Goal: Task Accomplishment & Management: Manage account settings

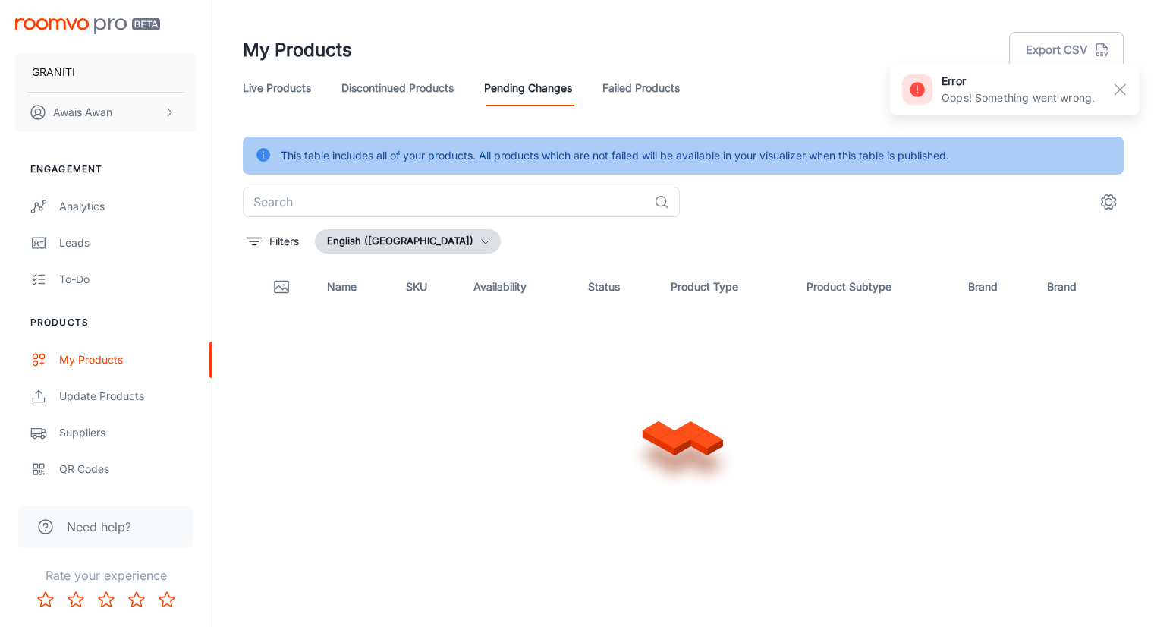
drag, startPoint x: 1117, startPoint y: 94, endPoint x: 911, endPoint y: 253, distance: 260.8
click at [1117, 94] on rect "button" at bounding box center [1120, 89] width 18 height 18
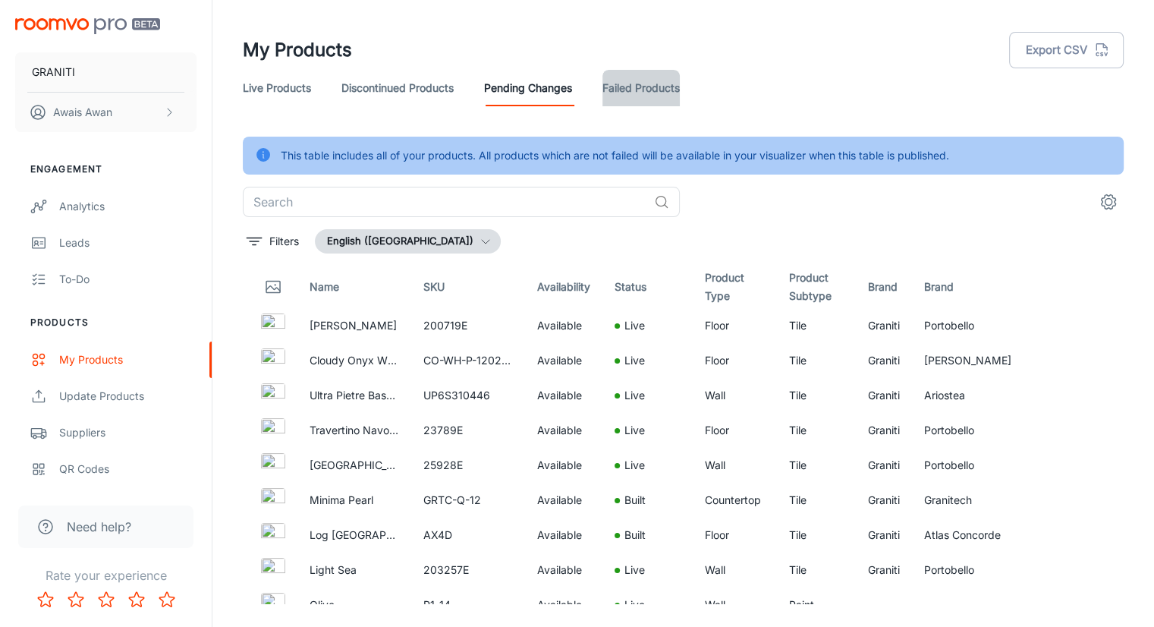
click at [619, 102] on link "Failed Products" at bounding box center [641, 88] width 77 height 36
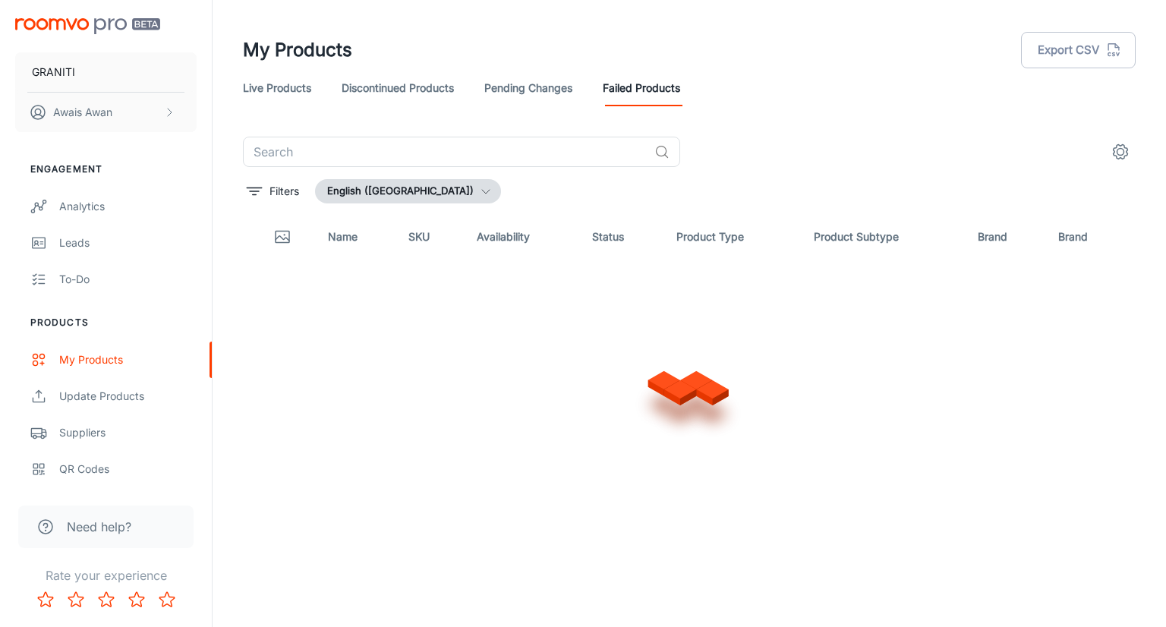
click at [536, 98] on link "Pending Changes" at bounding box center [528, 88] width 88 height 36
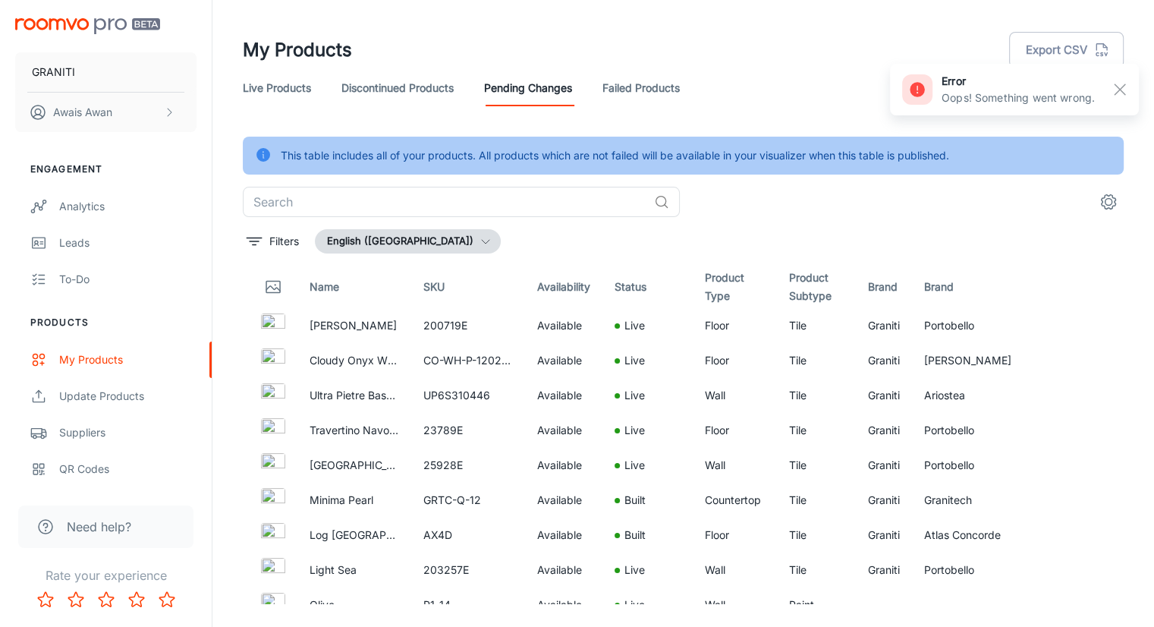
click at [701, 131] on header "My Products Export CSV Live Products Discontinued Products Pending Changes Fail…" at bounding box center [684, 68] width 918 height 137
click at [619, 225] on div "This table includes all of your products. All products which are not failed wil…" at bounding box center [683, 371] width 881 height 468
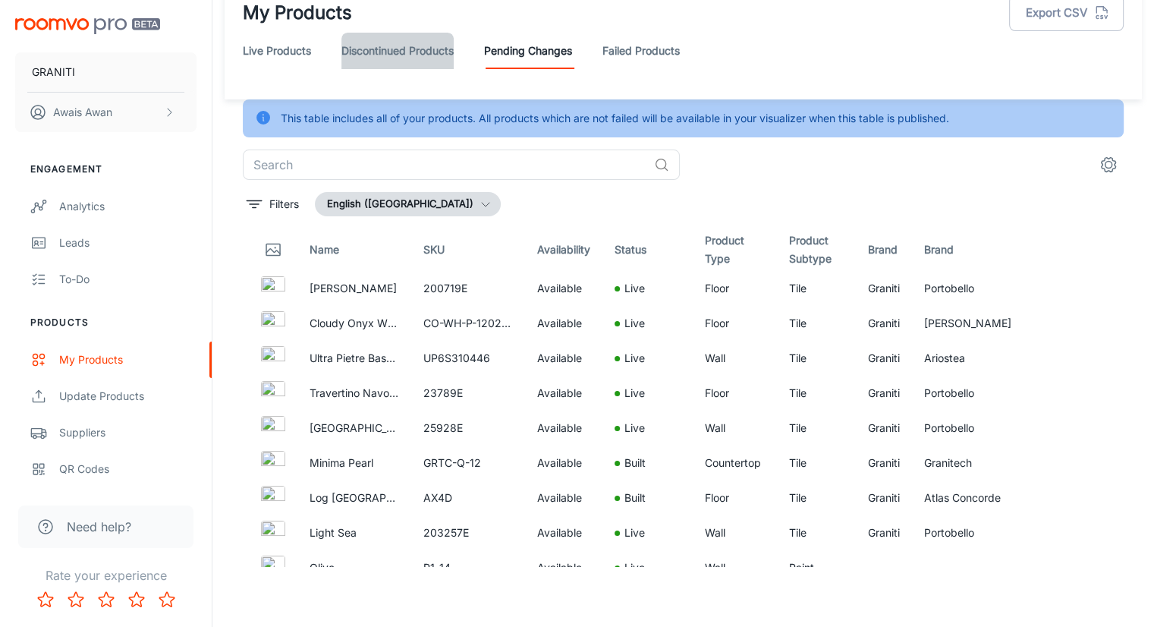
click at [410, 52] on link "Discontinued Products" at bounding box center [398, 51] width 112 height 36
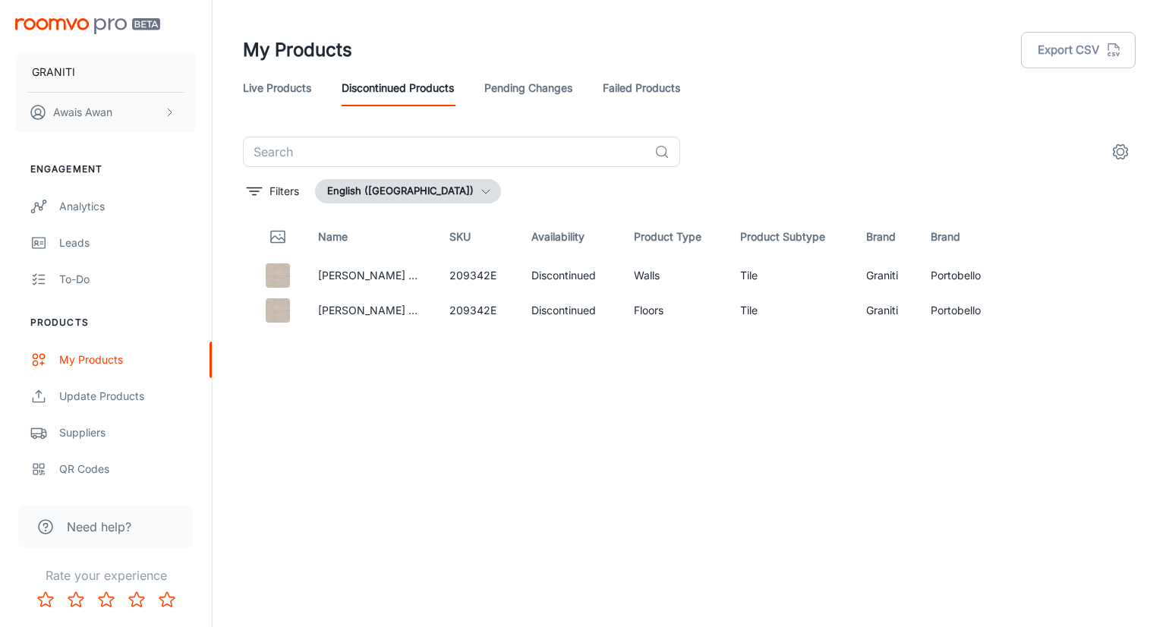
click at [510, 91] on link "Pending Changes" at bounding box center [528, 88] width 88 height 36
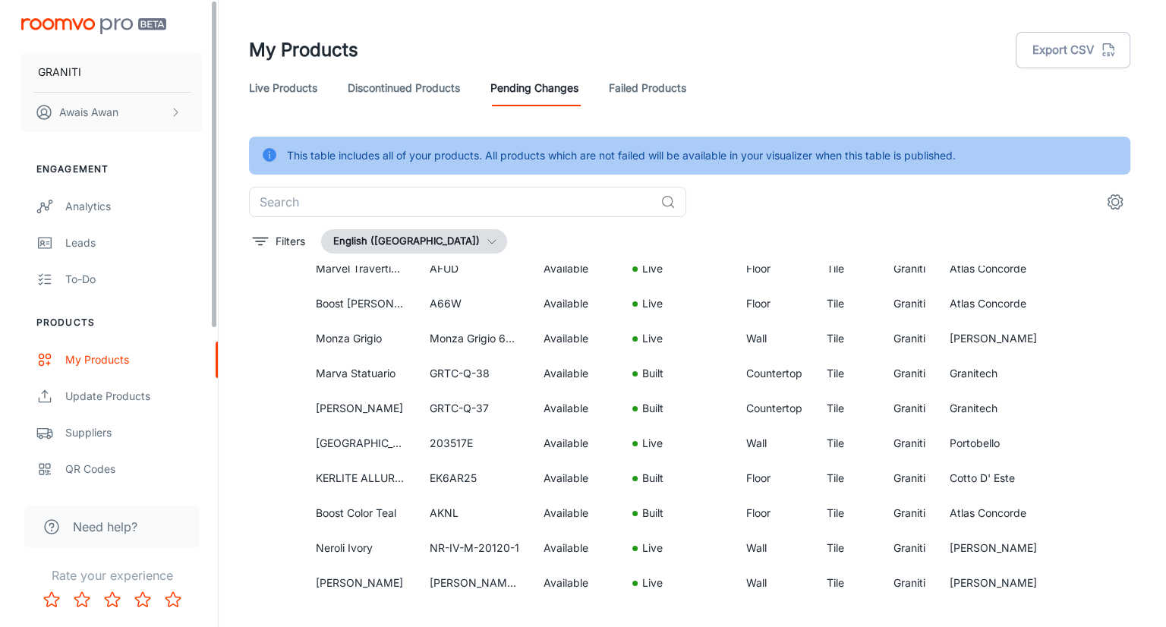
scroll to position [836, 0]
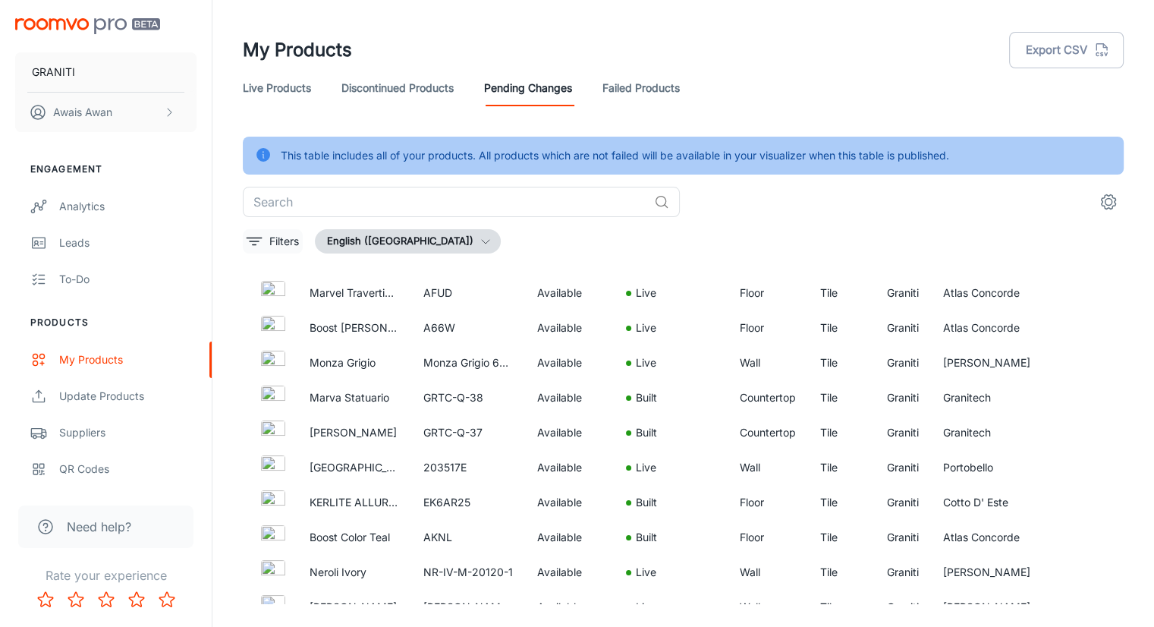
click at [273, 244] on p "Filters" at bounding box center [284, 241] width 30 height 17
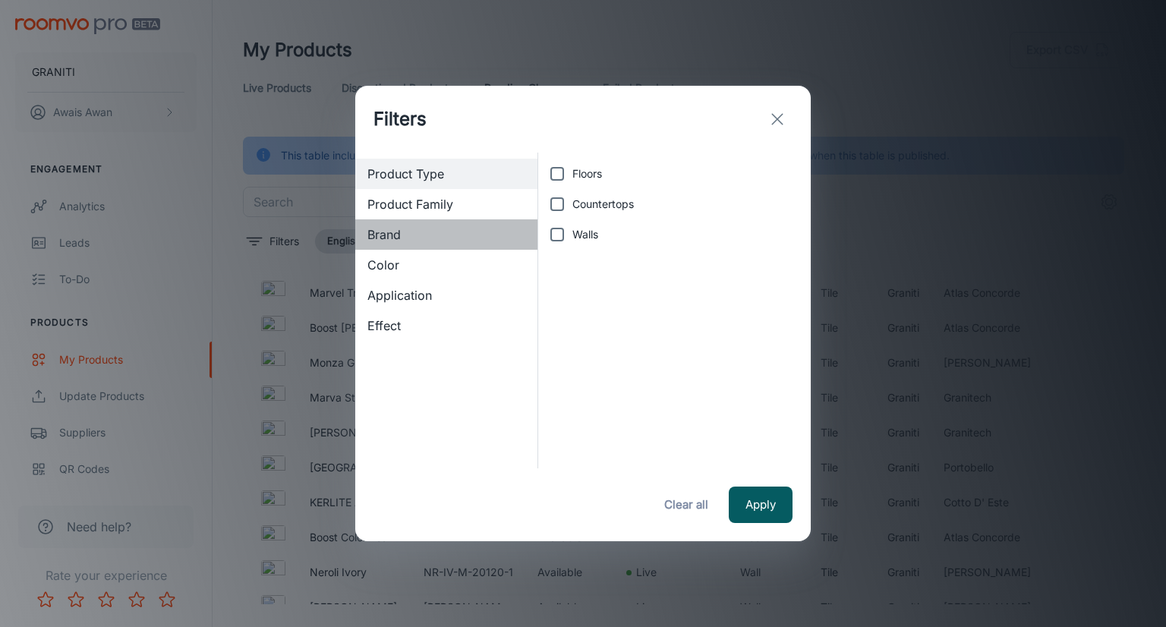
click at [408, 235] on span "Brand" at bounding box center [446, 234] width 158 height 18
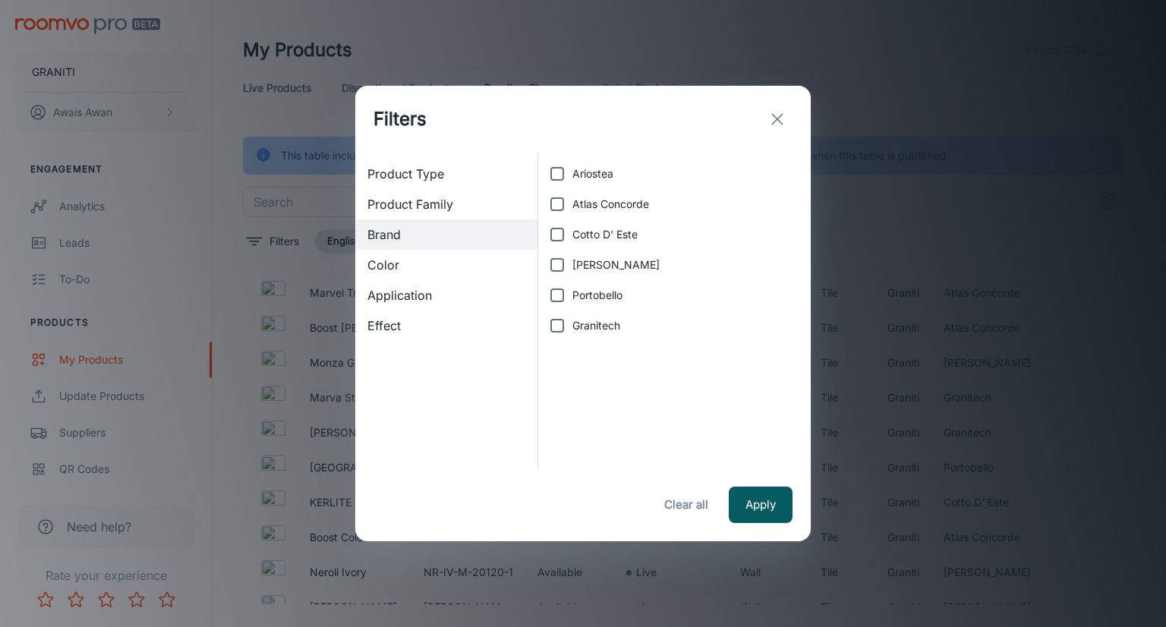
click at [559, 320] on input "Granitech" at bounding box center [557, 325] width 30 height 30
checkbox input "true"
click at [764, 502] on button "Apply" at bounding box center [761, 504] width 64 height 36
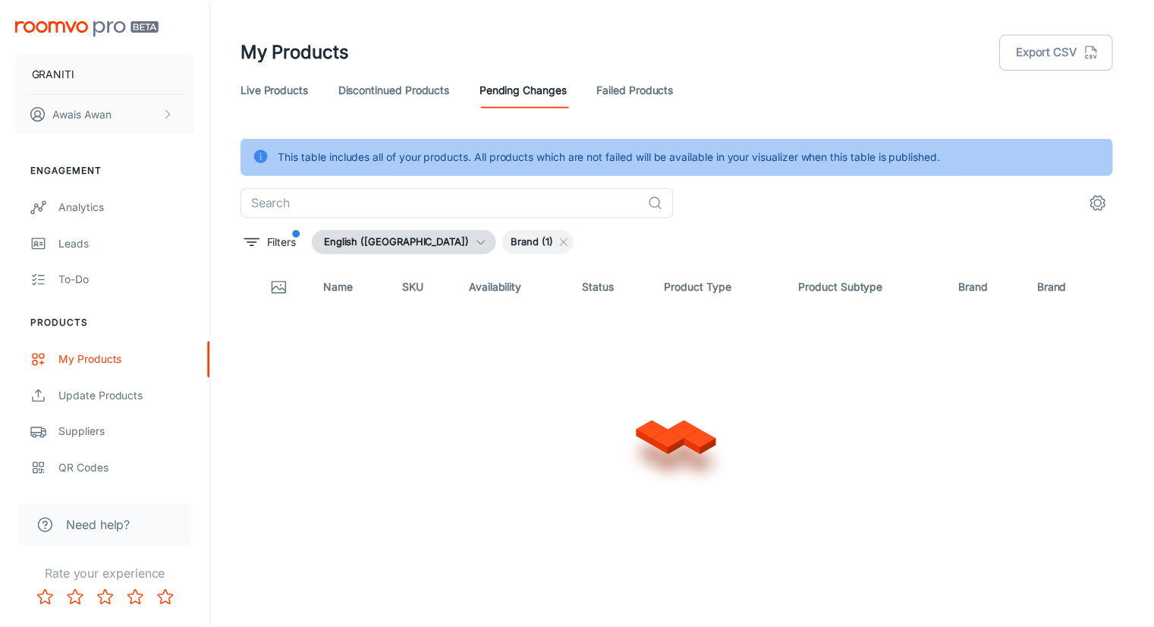
scroll to position [0, 0]
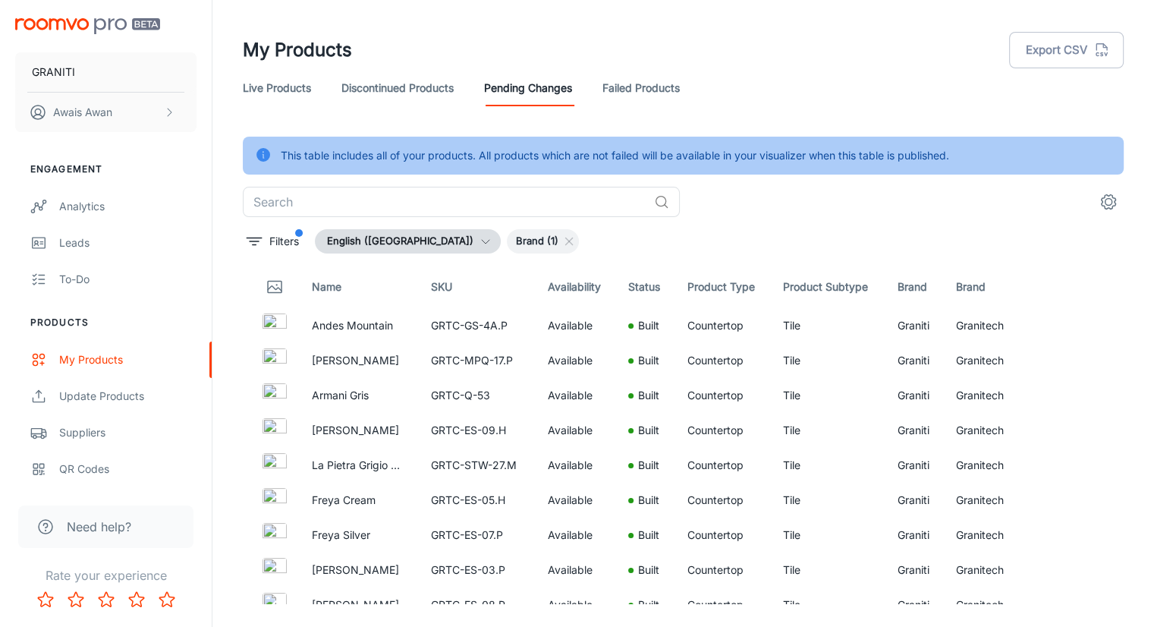
click at [288, 81] on link "Live Products" at bounding box center [277, 88] width 68 height 36
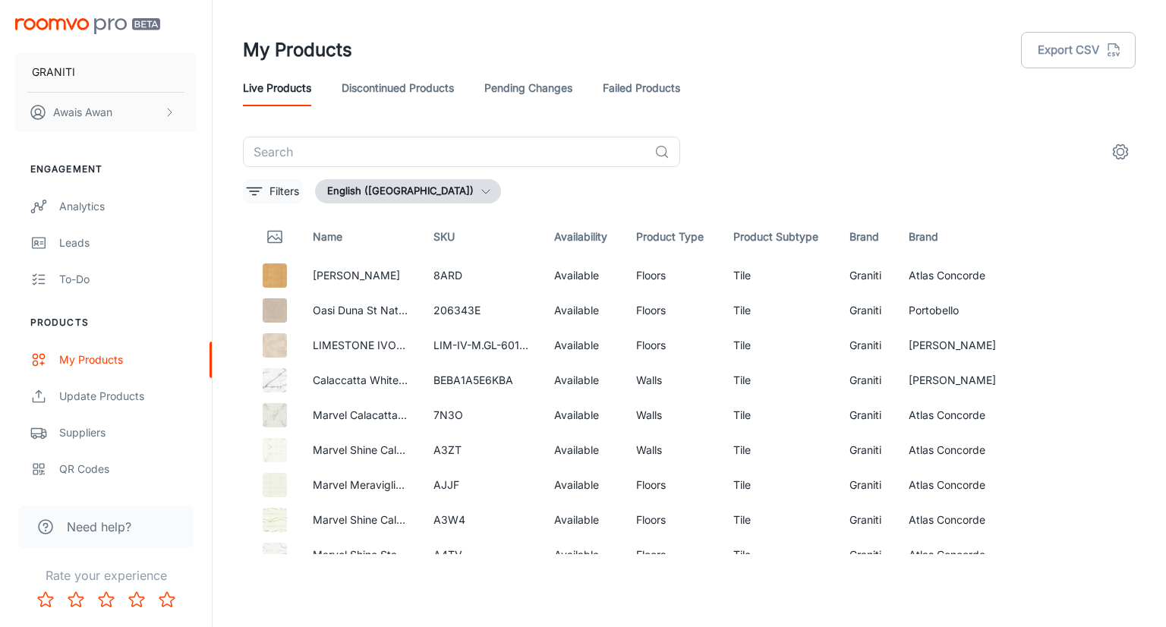
click at [250, 194] on icon "filter" at bounding box center [254, 191] width 18 height 18
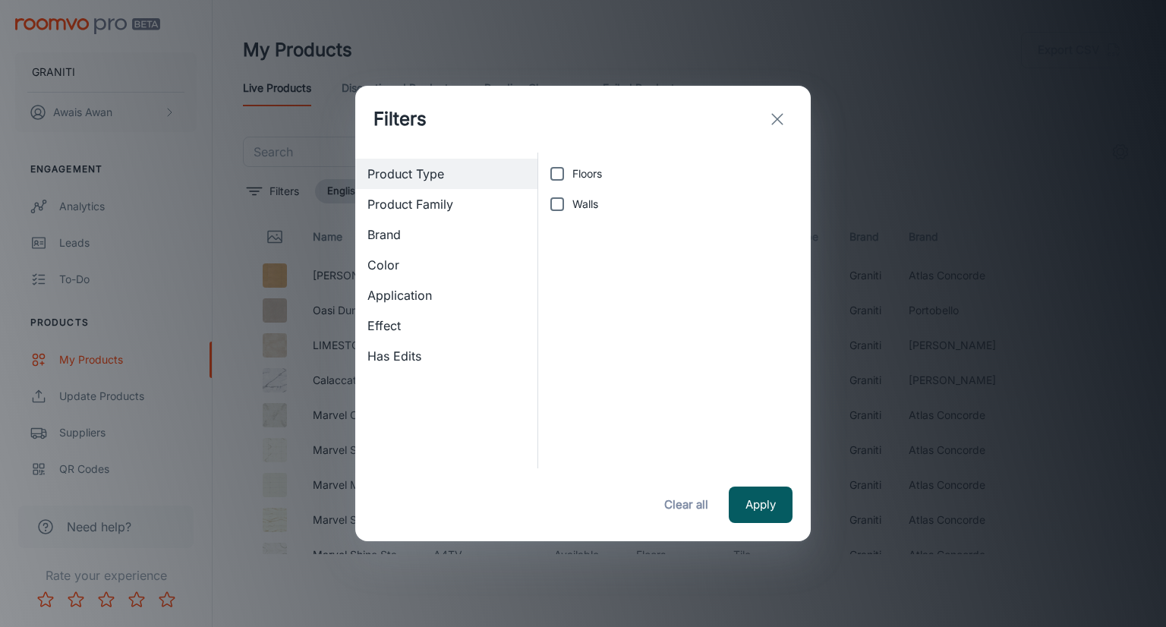
click at [413, 238] on span "Brand" at bounding box center [446, 234] width 158 height 18
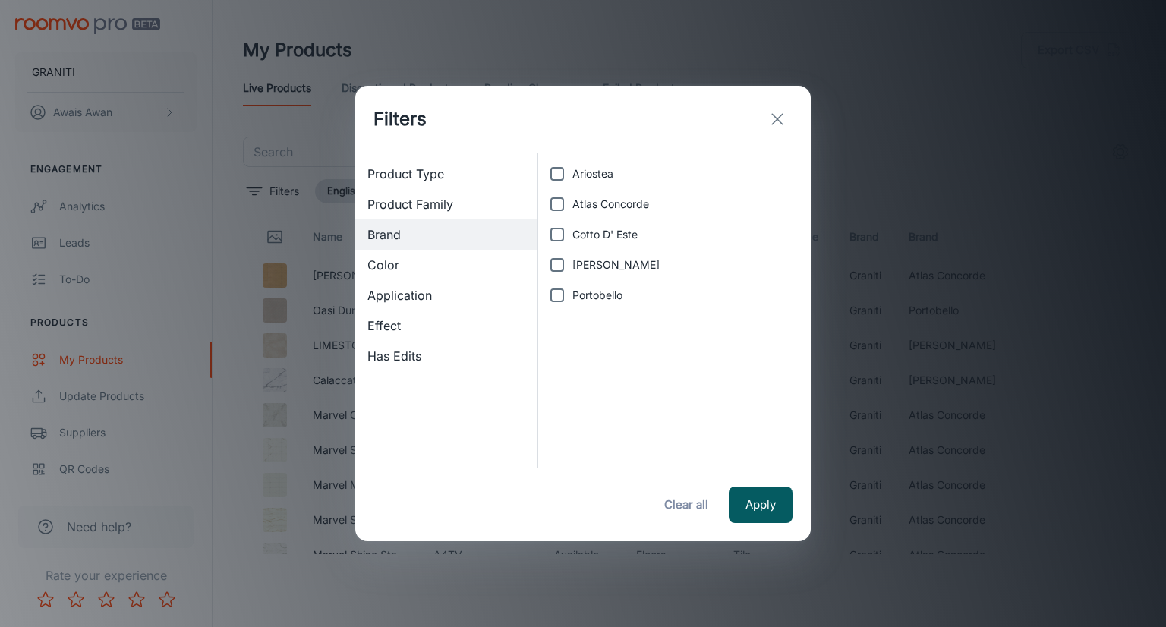
click at [777, 115] on icon "exit" at bounding box center [777, 119] width 18 height 18
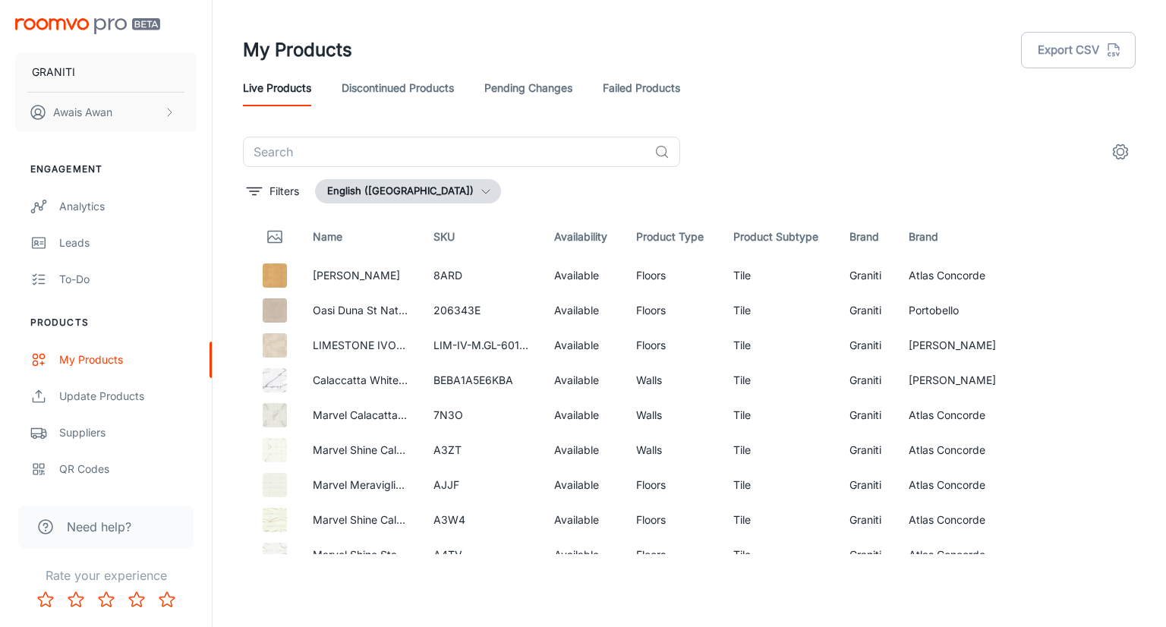
click at [423, 98] on link "Discontinued Products" at bounding box center [398, 88] width 112 height 36
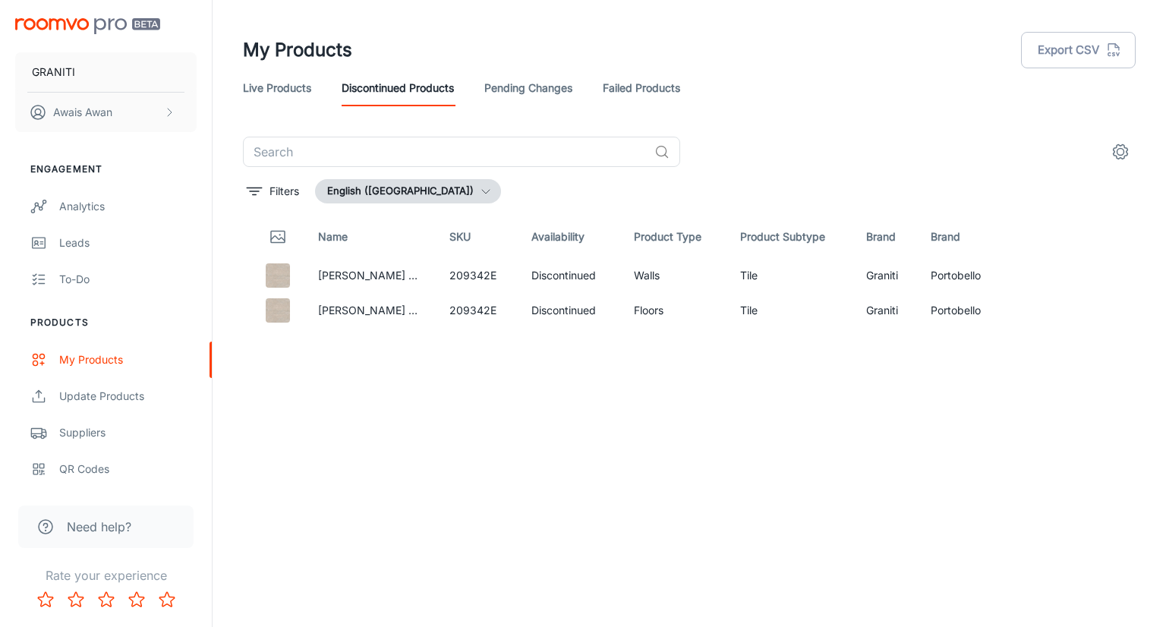
click at [543, 98] on link "Pending Changes" at bounding box center [528, 88] width 88 height 36
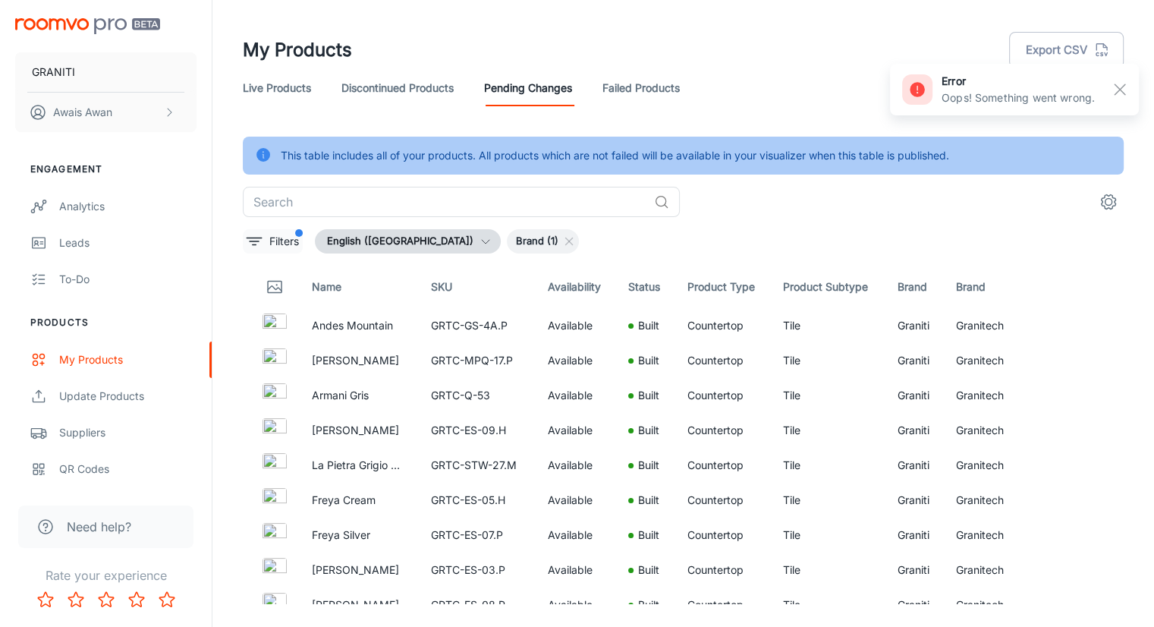
click at [267, 241] on button "Filters" at bounding box center [273, 241] width 60 height 24
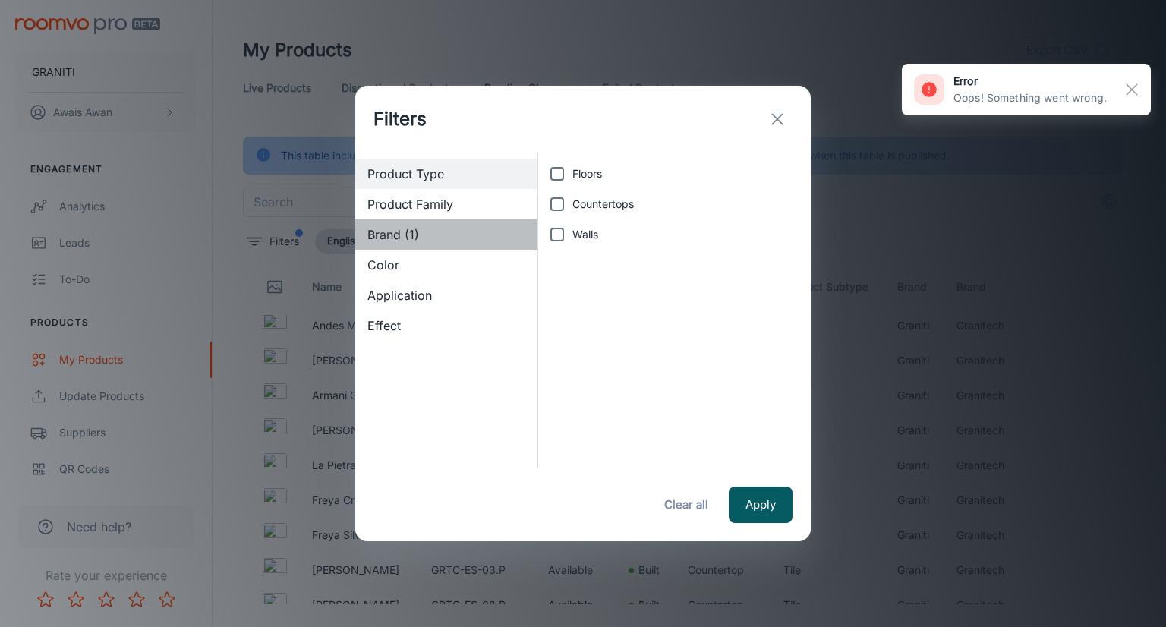
click at [423, 234] on span "Brand (1)" at bounding box center [446, 234] width 158 height 18
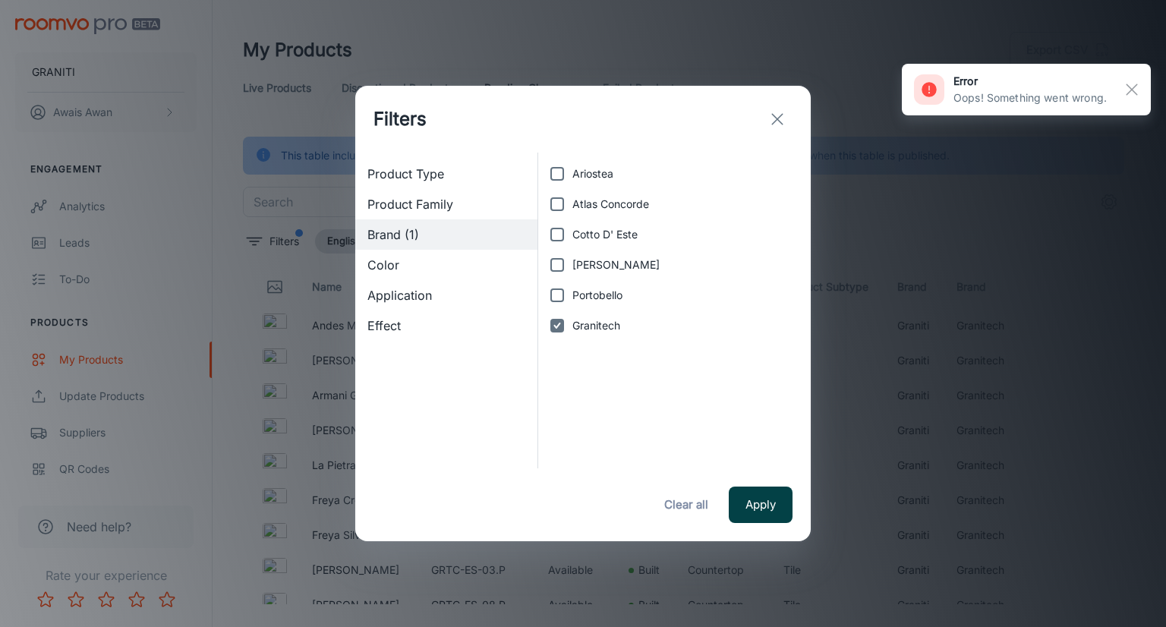
click at [768, 499] on button "Apply" at bounding box center [761, 504] width 64 height 36
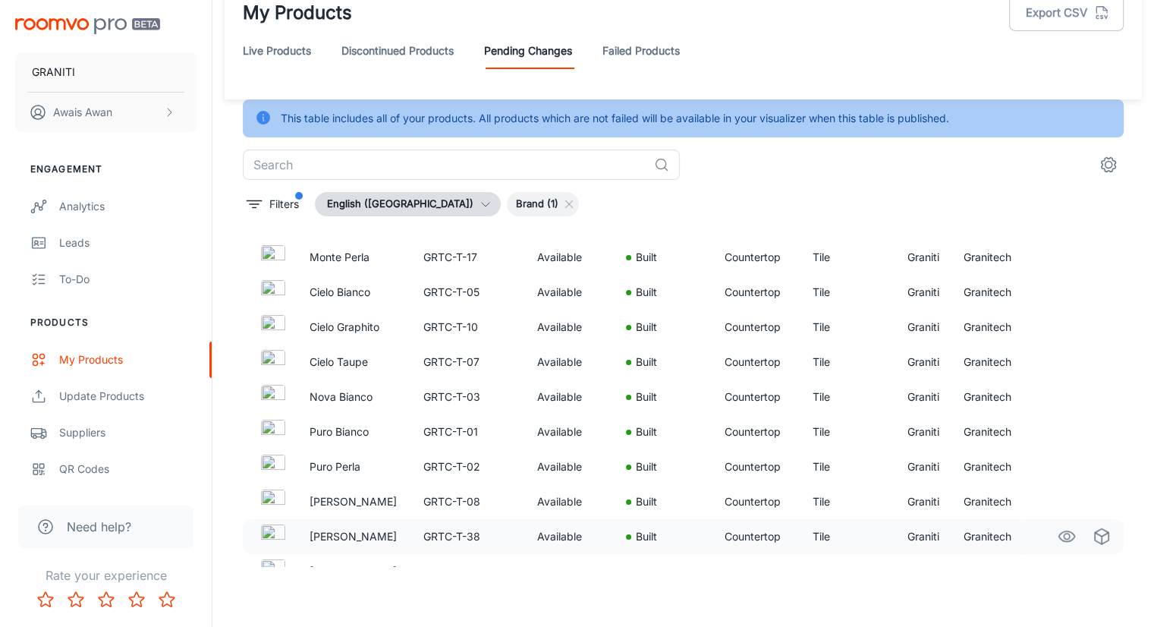
scroll to position [4145, 0]
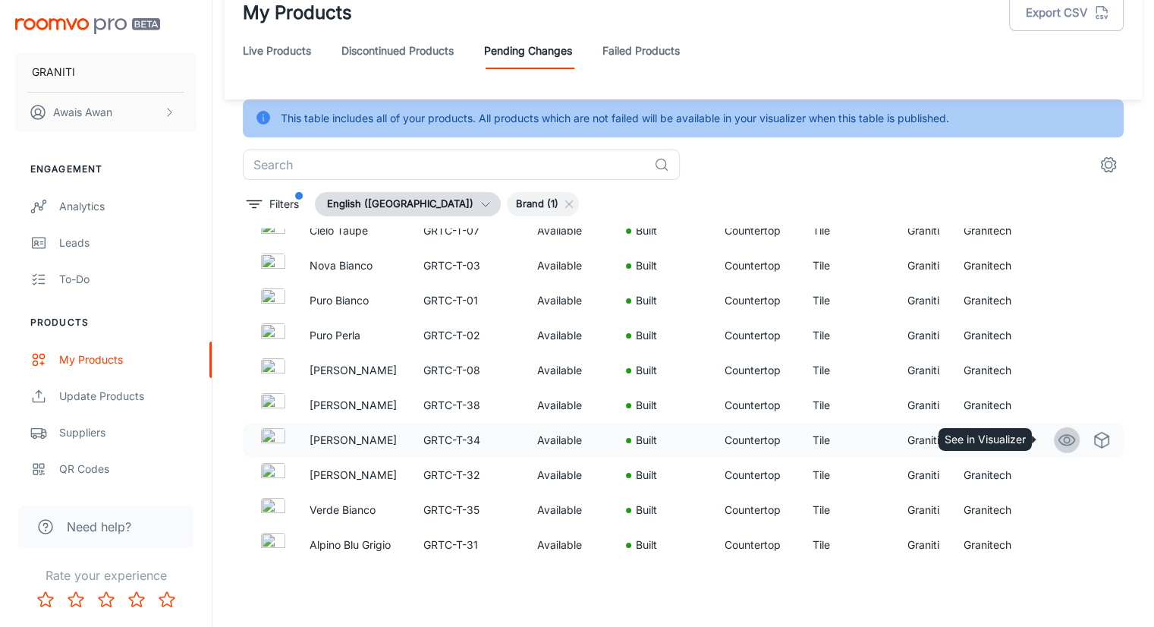
click at [1059, 436] on icon "See in Visualizer" at bounding box center [1067, 440] width 18 height 18
